Goal: Information Seeking & Learning: Check status

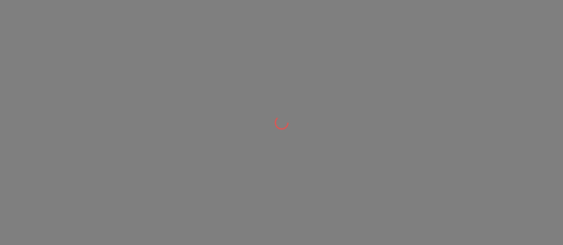
click at [317, 0] on div at bounding box center [281, 0] width 563 height 0
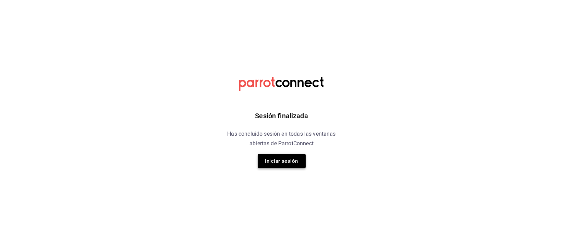
click at [270, 163] on button "Iniciar sesión" at bounding box center [282, 161] width 48 height 14
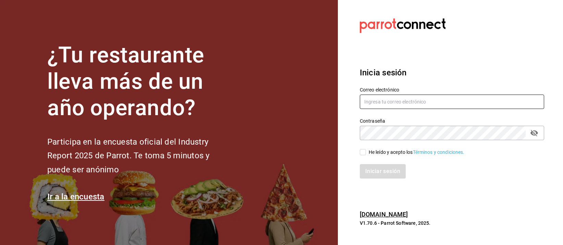
type input "mochomos.palmas@grupocosteno.com"
click at [360, 151] on input "He leído y acepto los Términos y condiciones." at bounding box center [363, 152] width 6 height 6
checkbox input "true"
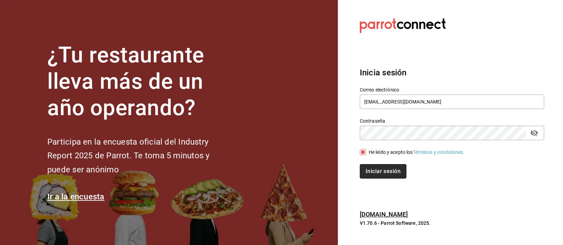
click at [368, 172] on button "Iniciar sesión" at bounding box center [383, 171] width 47 height 14
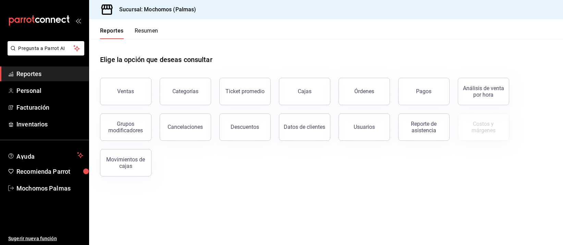
click at [410, 94] on button "Pagos" at bounding box center [423, 91] width 51 height 27
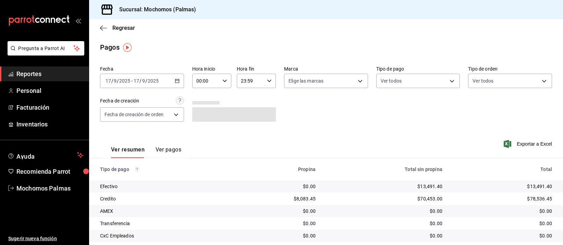
click at [176, 79] on icon "button" at bounding box center [177, 80] width 5 height 5
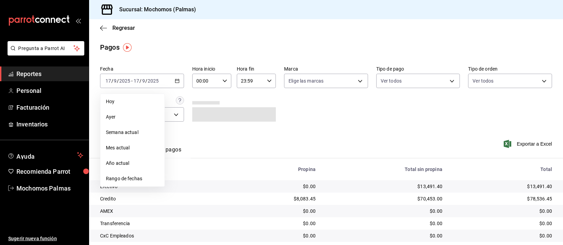
click at [120, 100] on span "Hoy" at bounding box center [132, 101] width 53 height 7
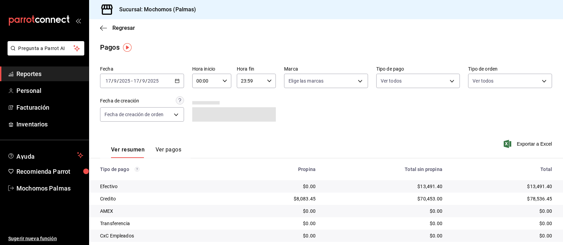
click at [223, 81] on \(Stroke\) "button" at bounding box center [225, 81] width 4 height 2
click at [197, 120] on span "04" at bounding box center [200, 121] width 8 height 5
type input "04:00"
click at [358, 124] on div at bounding box center [281, 122] width 563 height 245
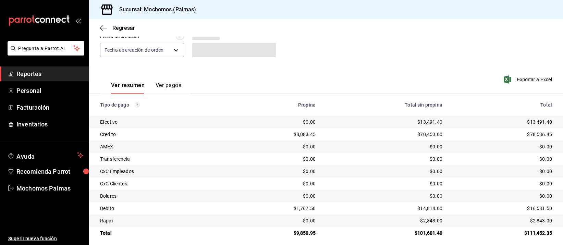
scroll to position [70, 0]
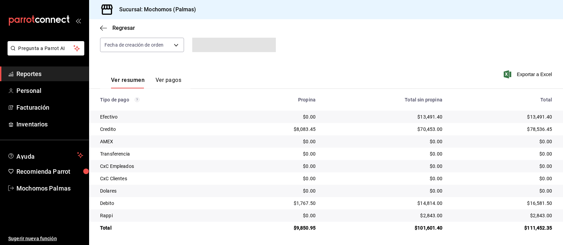
click at [376, 131] on div "$70,453.00" at bounding box center [385, 129] width 116 height 7
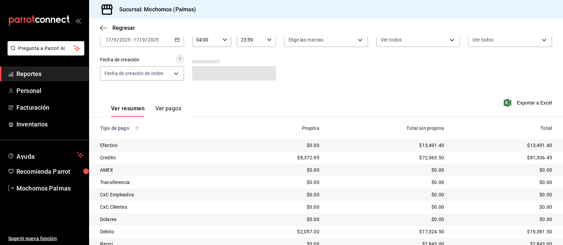
scroll to position [70, 0]
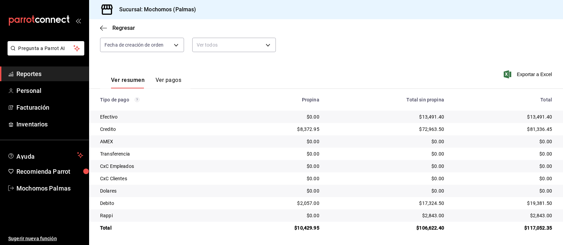
click at [423, 166] on div "$0.00" at bounding box center [387, 166] width 114 height 7
click at [443, 124] on td "$72,963.50" at bounding box center [387, 129] width 125 height 12
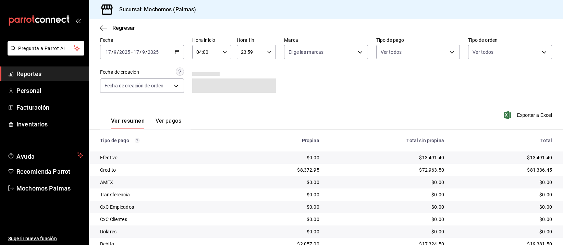
scroll to position [70, 0]
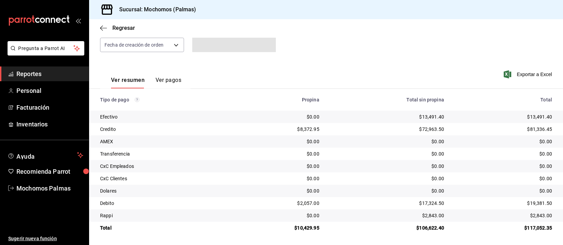
click at [372, 152] on div "$0.00" at bounding box center [387, 153] width 114 height 7
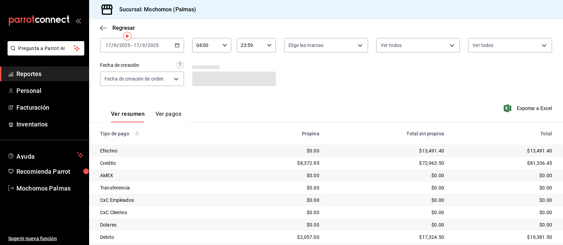
scroll to position [70, 0]
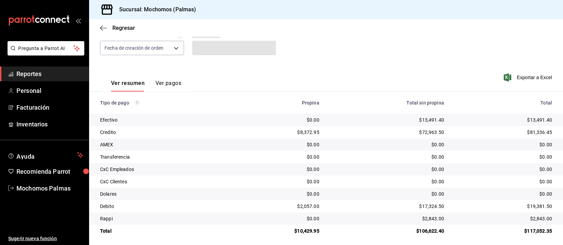
scroll to position [70, 0]
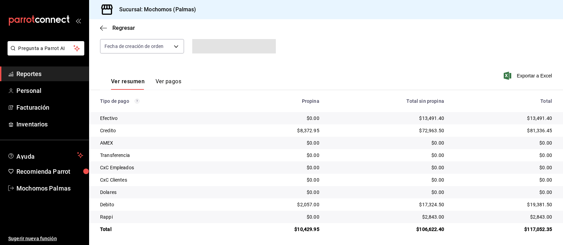
scroll to position [70, 0]
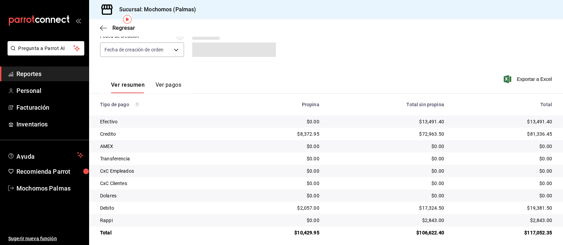
scroll to position [70, 0]
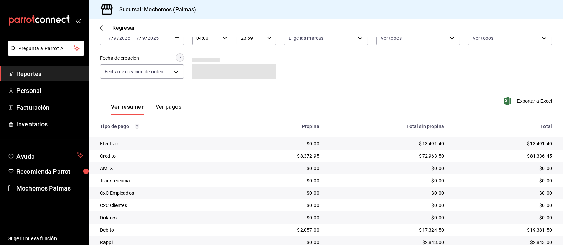
scroll to position [70, 0]
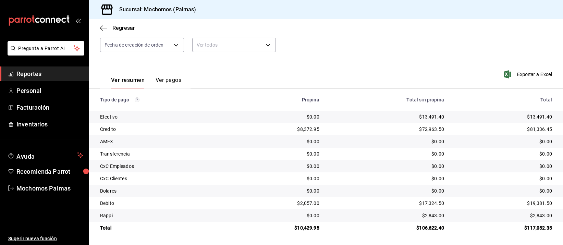
click at [465, 106] on th "Total" at bounding box center [506, 100] width 113 height 22
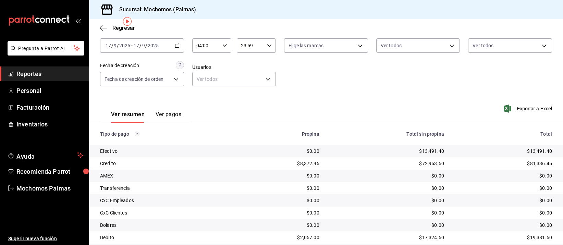
scroll to position [70, 0]
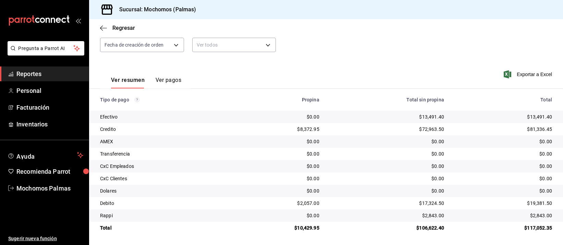
click at [397, 166] on div "$0.00" at bounding box center [387, 166] width 114 height 7
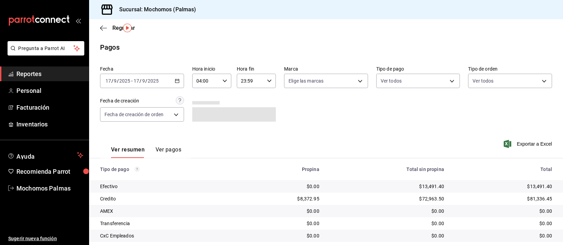
scroll to position [70, 0]
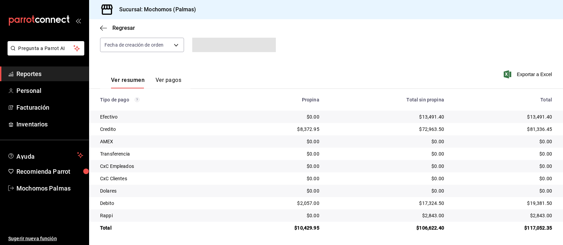
click at [367, 157] on div "$0.00" at bounding box center [387, 153] width 114 height 7
click at [368, 156] on div "$0.00" at bounding box center [387, 153] width 114 height 7
click at [368, 155] on div "$0.00" at bounding box center [387, 153] width 114 height 7
click at [466, 165] on div "$0.00" at bounding box center [503, 166] width 97 height 7
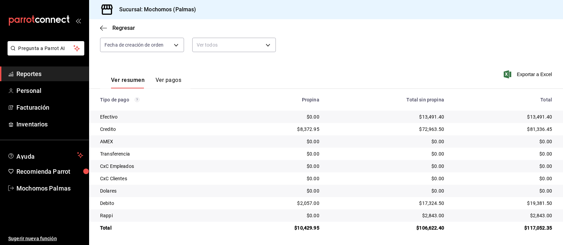
click at [463, 160] on td "$0.00" at bounding box center [506, 166] width 113 height 12
click at [471, 185] on td "$0.00" at bounding box center [506, 191] width 113 height 12
click at [403, 185] on td "$0.00" at bounding box center [387, 191] width 125 height 12
click at [473, 176] on div "$0.00" at bounding box center [503, 178] width 97 height 7
click at [472, 176] on div "$0.00" at bounding box center [503, 178] width 97 height 7
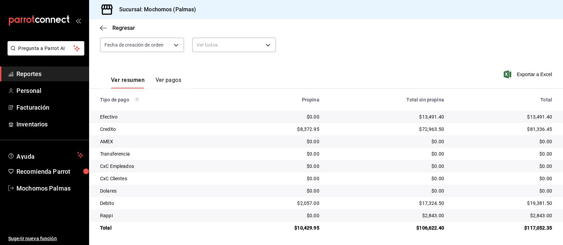
click at [471, 175] on div "$0.00" at bounding box center [503, 178] width 97 height 7
click at [470, 175] on div "$0.00" at bounding box center [503, 178] width 97 height 7
click at [460, 182] on div "$0.00" at bounding box center [503, 178] width 97 height 7
click at [457, 154] on div "$0.00" at bounding box center [503, 153] width 97 height 7
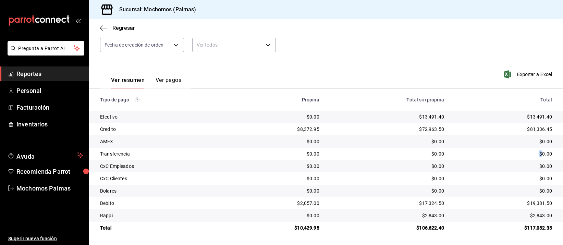
click at [457, 154] on div "$0.00" at bounding box center [503, 153] width 97 height 7
click at [456, 154] on div "$0.00" at bounding box center [503, 153] width 97 height 7
click at [330, 190] on div "$0.00" at bounding box center [387, 190] width 114 height 7
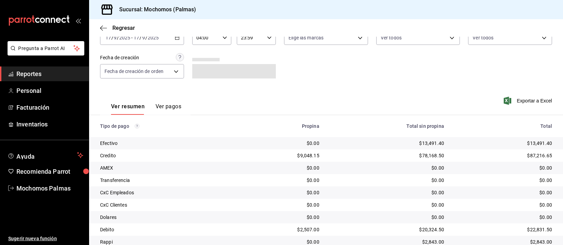
scroll to position [70, 0]
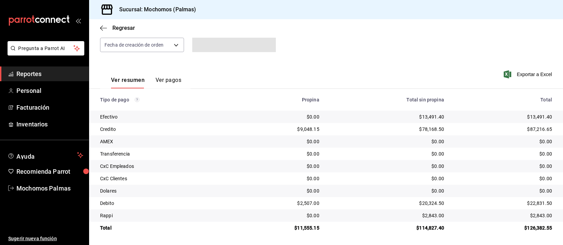
click at [359, 161] on td "$0.00" at bounding box center [387, 166] width 125 height 12
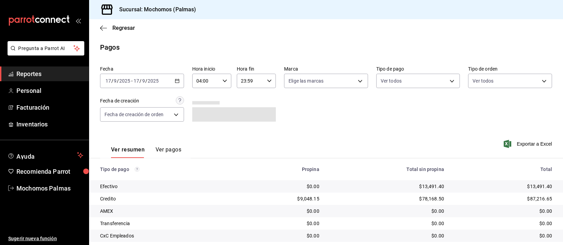
scroll to position [70, 0]
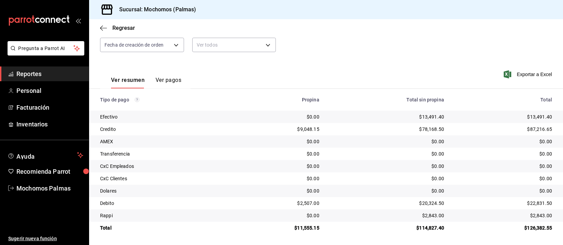
click at [382, 176] on div "$0.00" at bounding box center [387, 178] width 114 height 7
click at [382, 167] on div "$0.00" at bounding box center [387, 166] width 114 height 7
click at [360, 170] on div "$0.00" at bounding box center [387, 166] width 114 height 7
click at [345, 162] on td "$0.00" at bounding box center [387, 166] width 125 height 12
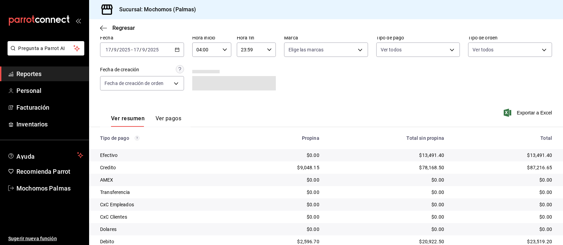
scroll to position [70, 0]
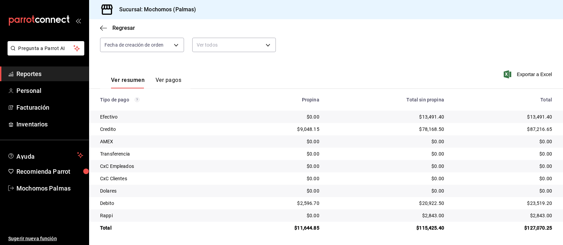
click at [374, 185] on td "$0.00" at bounding box center [387, 191] width 125 height 12
